Goal: Check status: Check status

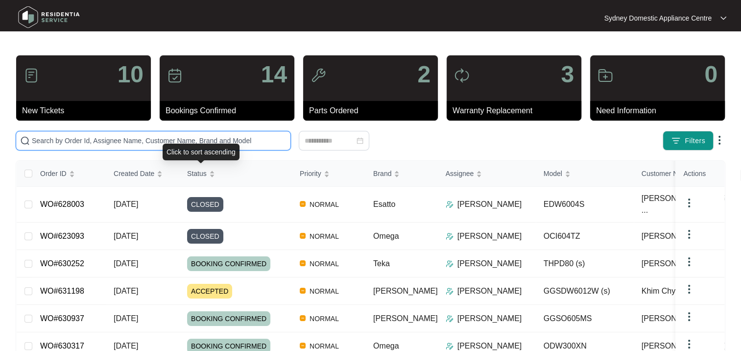
click at [169, 138] on input "text" at bounding box center [159, 140] width 255 height 11
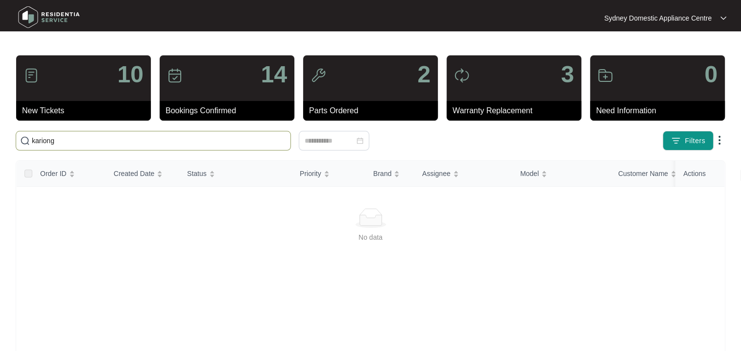
drag, startPoint x: 78, startPoint y: 143, endPoint x: -2, endPoint y: 140, distance: 80.4
click at [76, 142] on input "kariong" at bounding box center [159, 140] width 255 height 11
click at [0, 140] on html "Sydney Domestic Appliance Centre [GEOGRAPHIC_DATA]... 10 New Tickets 14 Booking…" at bounding box center [370, 230] width 741 height 461
paste input "608335"
type input "608335"
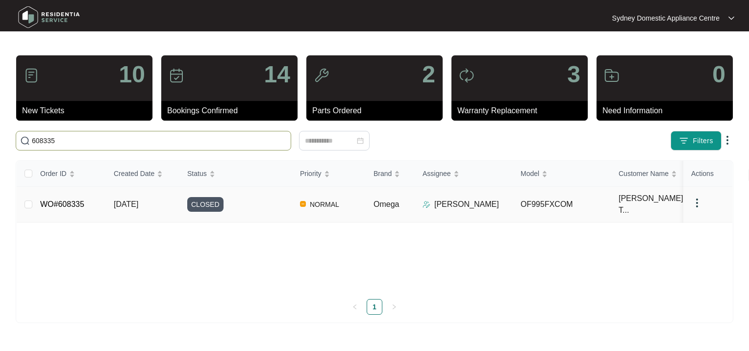
click at [232, 199] on div "CLOSED" at bounding box center [239, 204] width 105 height 15
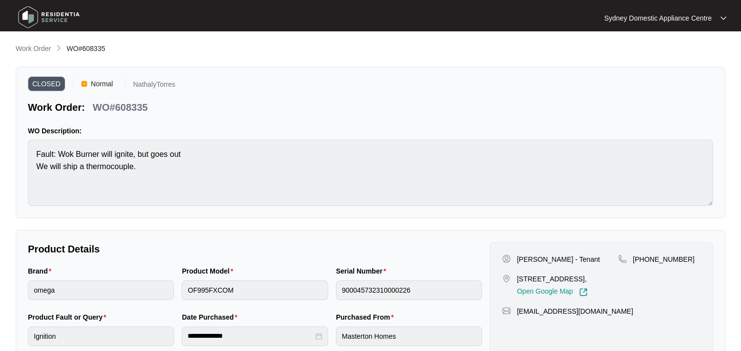
click at [27, 49] on p "Work Order" at bounding box center [33, 49] width 35 height 10
